Goal: Information Seeking & Learning: Understand process/instructions

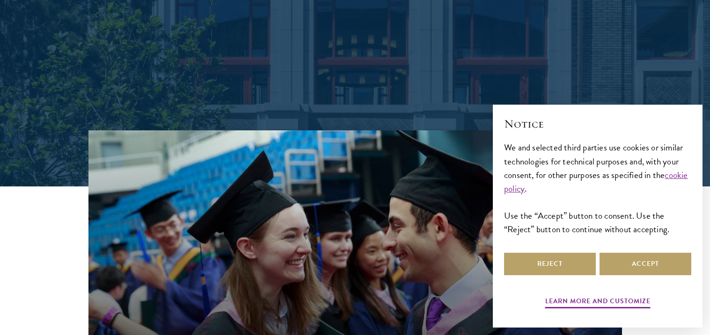
scroll to position [325, 0]
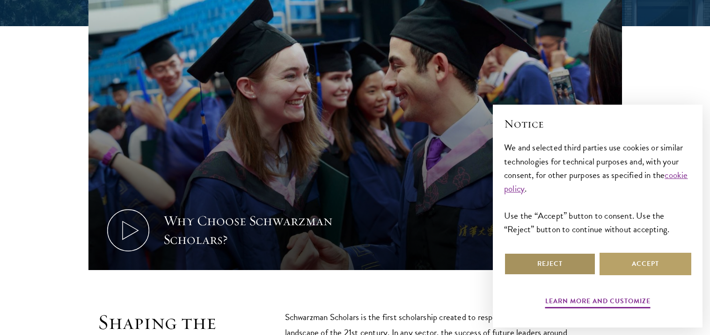
click at [561, 262] on button "Reject" at bounding box center [550, 264] width 92 height 22
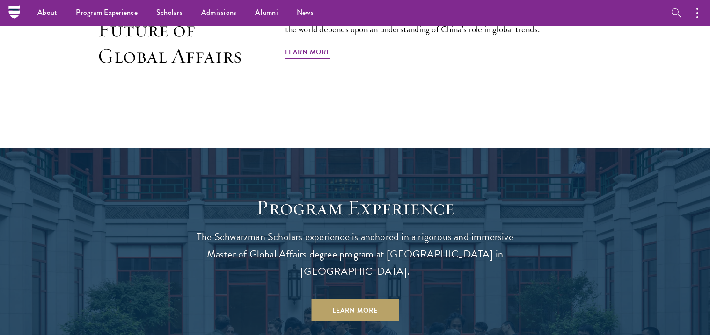
scroll to position [0, 0]
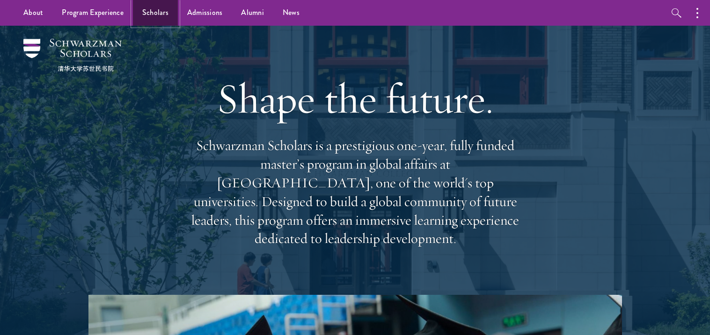
click at [165, 16] on link "Scholars" at bounding box center [155, 13] width 45 height 26
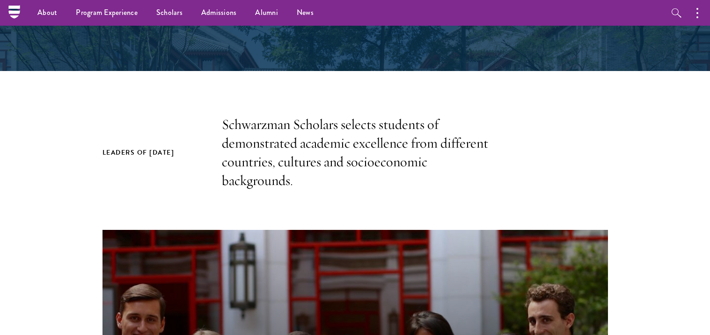
scroll to position [98, 0]
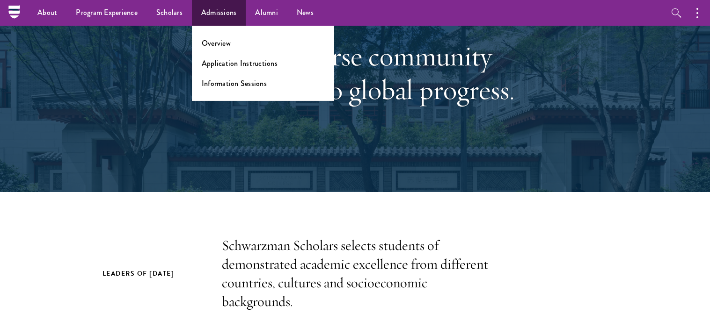
click at [212, 68] on ul "Overview Application Instructions Information Sessions" at bounding box center [263, 63] width 142 height 75
click at [214, 63] on link "Application Instructions" at bounding box center [240, 63] width 76 height 11
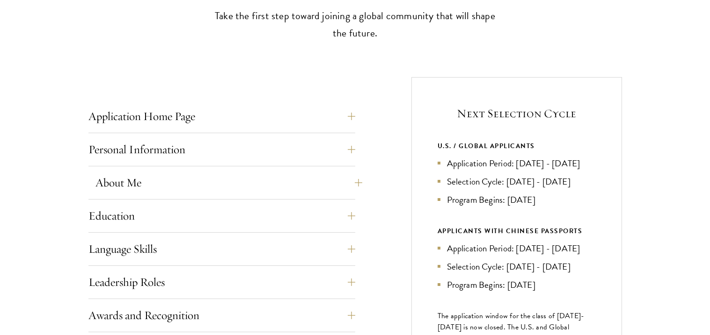
scroll to position [302, 0]
click at [350, 180] on button "About Me" at bounding box center [228, 182] width 267 height 22
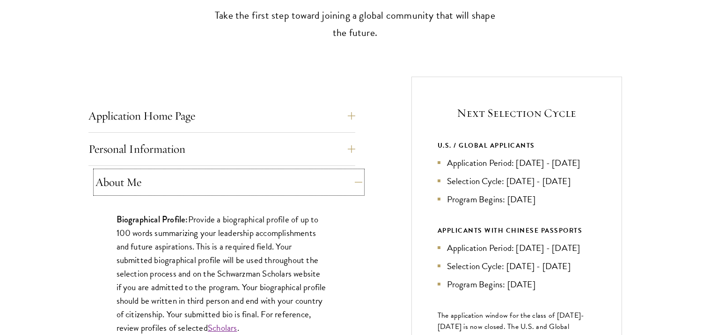
click at [343, 180] on button "About Me" at bounding box center [228, 182] width 267 height 22
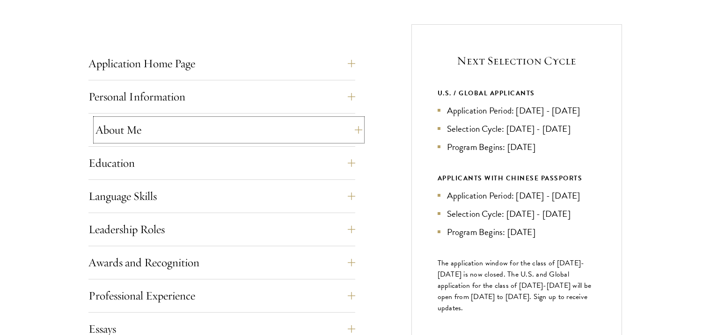
scroll to position [364, 0]
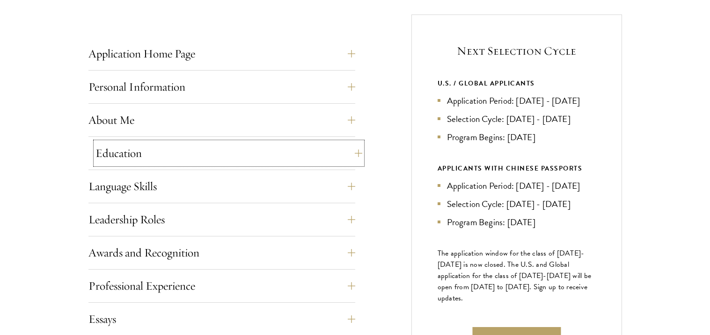
click at [355, 153] on button "Education" at bounding box center [228, 153] width 267 height 22
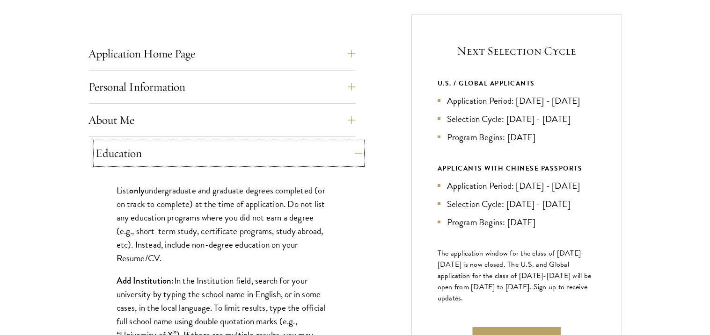
click at [355, 153] on button "Education" at bounding box center [228, 153] width 267 height 22
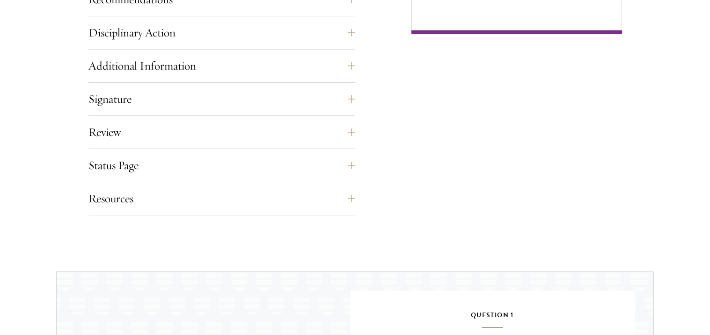
scroll to position [719, 0]
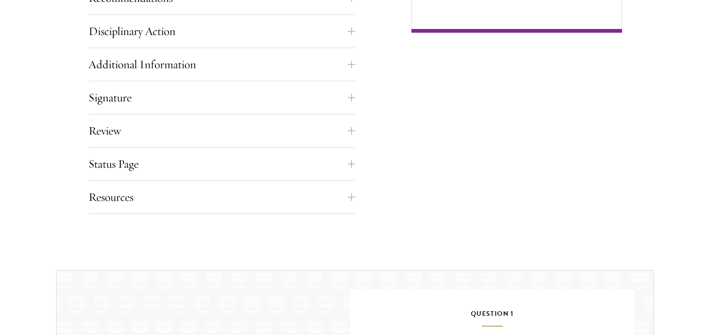
click at [352, 200] on button "Resources" at bounding box center [228, 197] width 267 height 22
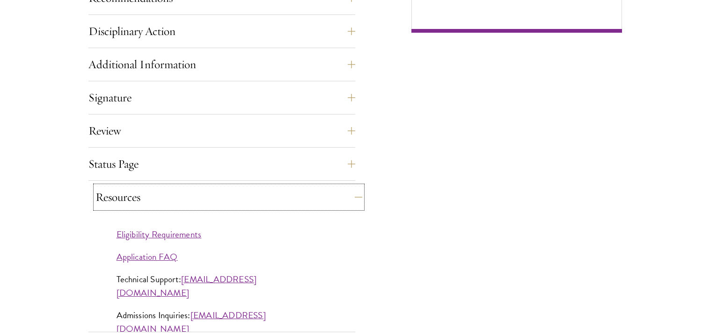
click at [352, 200] on button "Resources" at bounding box center [228, 197] width 267 height 22
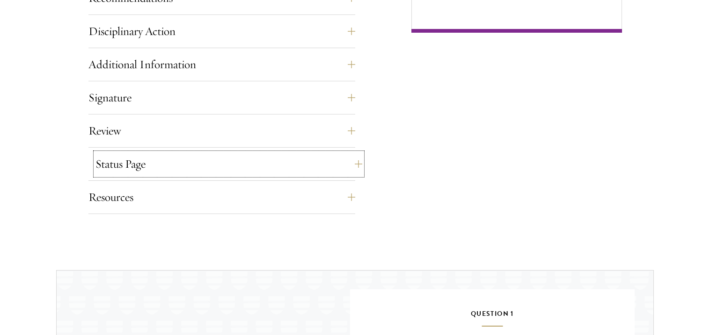
click at [346, 168] on button "Status Page" at bounding box center [228, 164] width 267 height 22
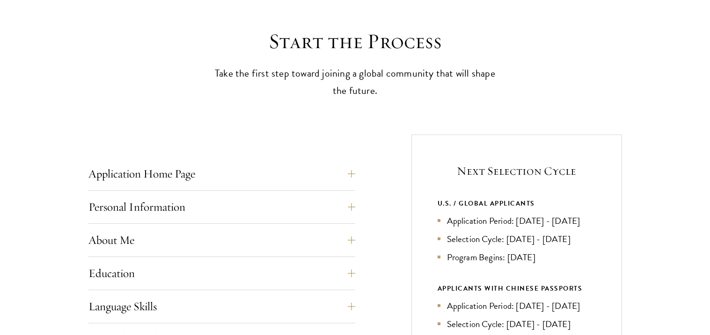
scroll to position [278, 0]
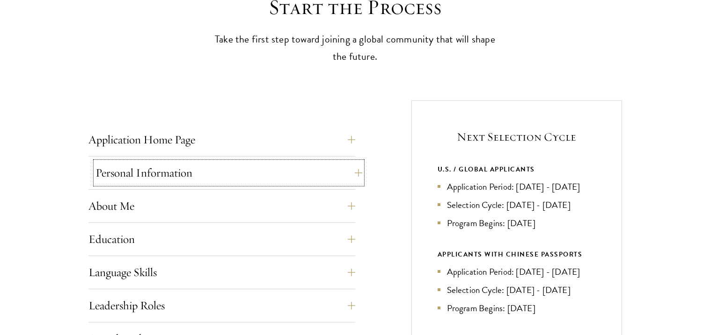
click at [262, 180] on button "Personal Information" at bounding box center [228, 173] width 267 height 22
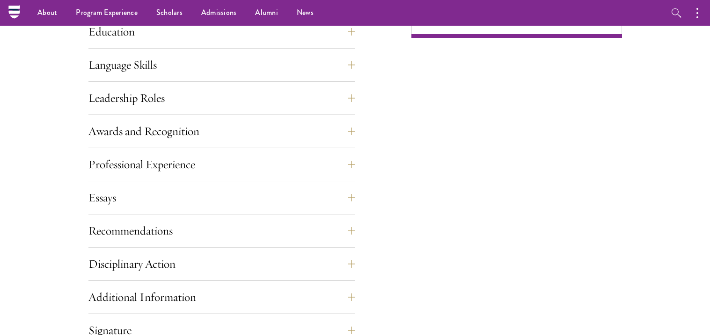
scroll to position [542, 0]
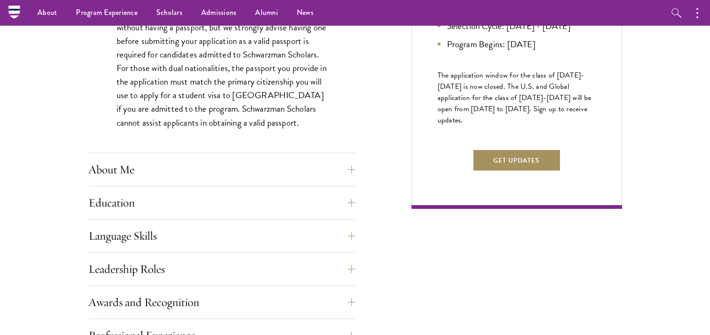
click at [551, 172] on button "Get Updates" at bounding box center [516, 160] width 88 height 22
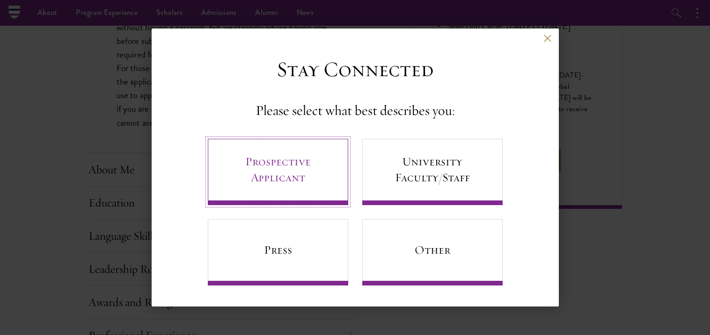
click at [331, 163] on link "Prospective Applicant" at bounding box center [278, 172] width 140 height 66
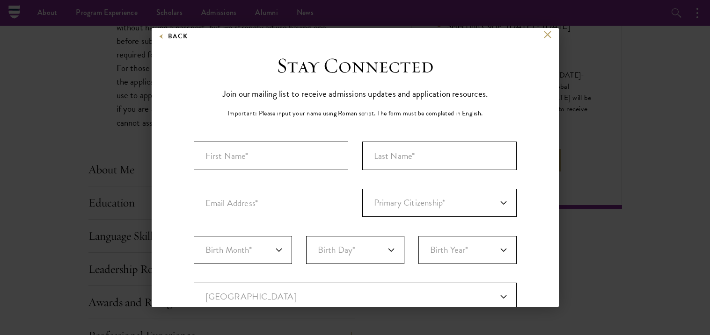
scroll to position [2, 0]
click at [545, 36] on button at bounding box center [548, 35] width 8 height 8
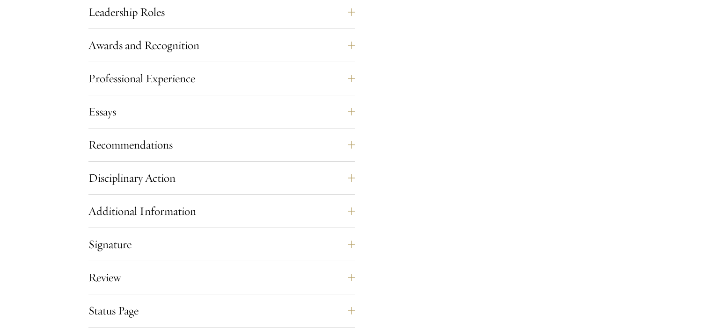
scroll to position [807, 0]
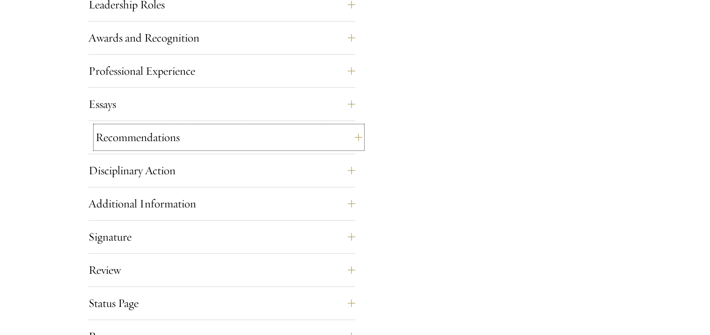
click at [354, 139] on button "Recommendations" at bounding box center [228, 137] width 267 height 22
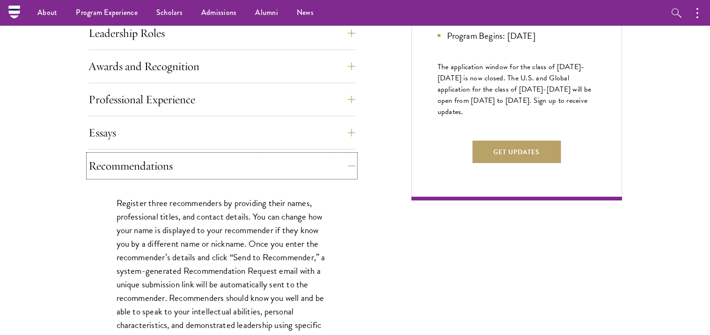
scroll to position [0, 0]
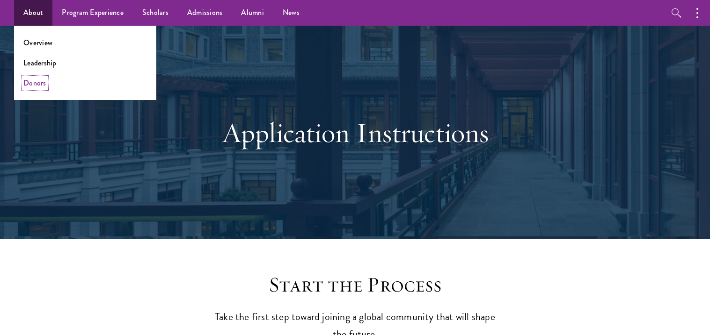
click at [43, 82] on link "Donors" at bounding box center [34, 83] width 23 height 11
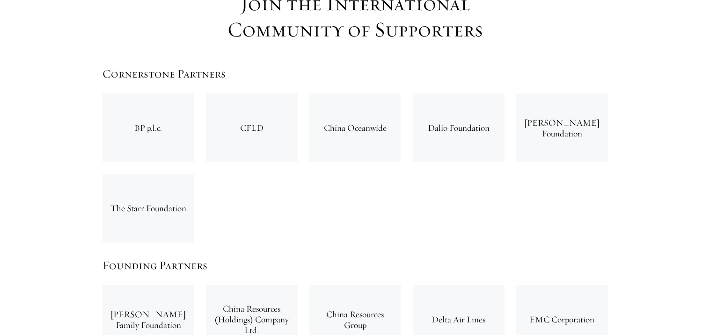
scroll to position [1472, 0]
